Goal: Navigation & Orientation: Find specific page/section

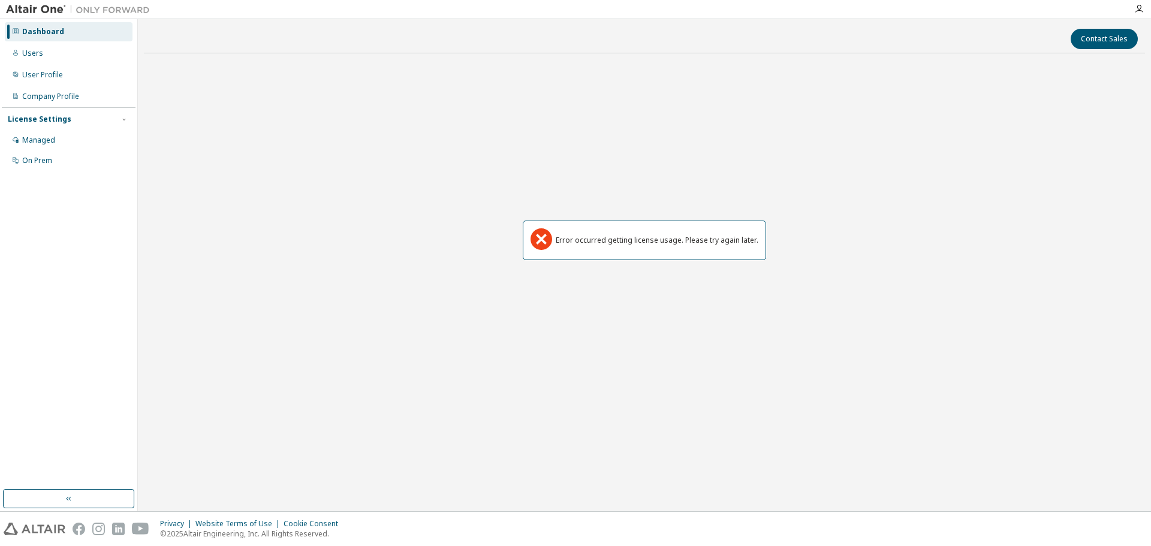
click at [41, 33] on div "Dashboard" at bounding box center [43, 32] width 42 height 10
click at [71, 32] on div "Dashboard" at bounding box center [69, 31] width 128 height 19
